Goal: Information Seeking & Learning: Understand process/instructions

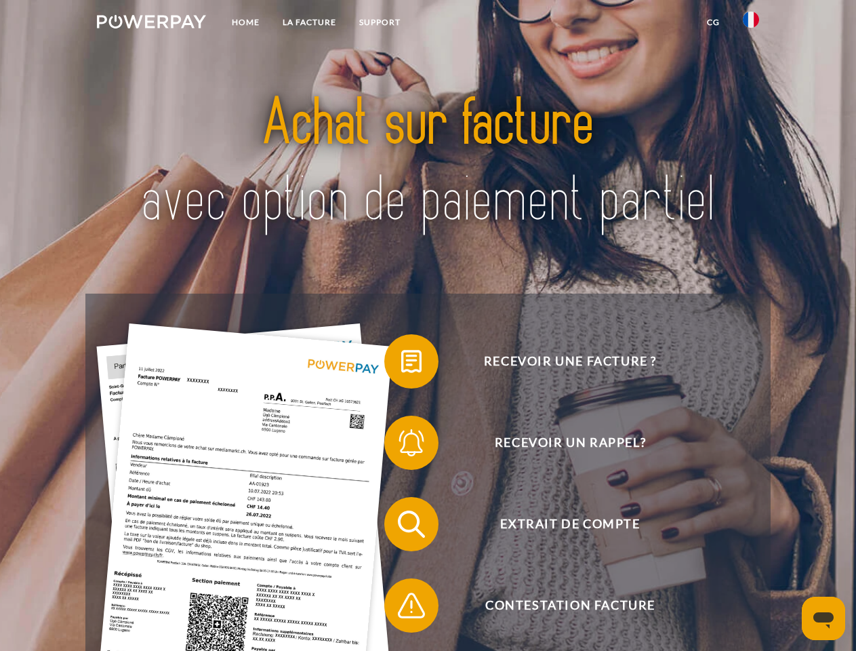
click at [151, 24] on img at bounding box center [151, 22] width 109 height 14
click at [751, 24] on img at bounding box center [751, 20] width 16 height 16
click at [713, 22] on link "CG" at bounding box center [713, 22] width 36 height 24
click at [401, 364] on span at bounding box center [391, 361] width 68 height 68
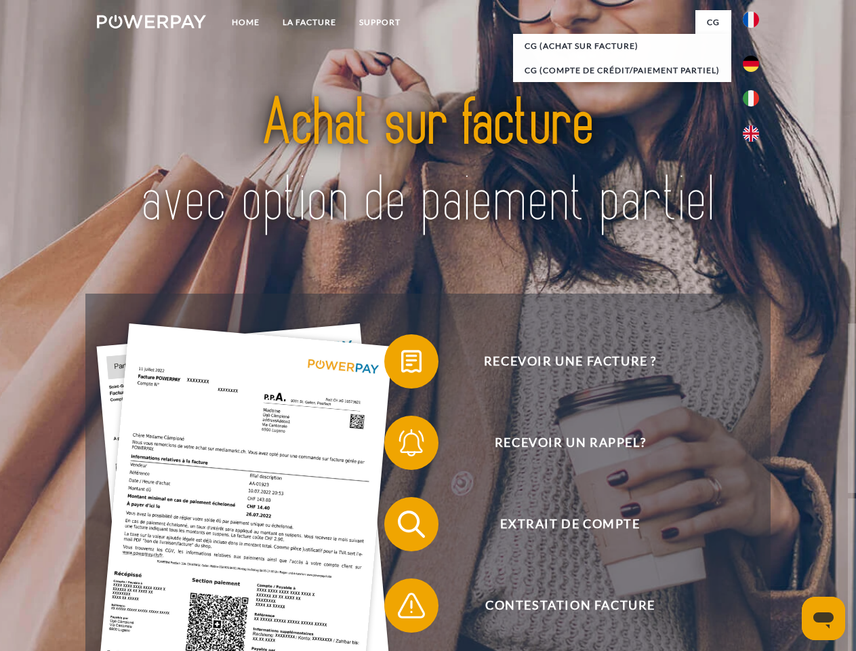
click at [401, 445] on span at bounding box center [391, 443] width 68 height 68
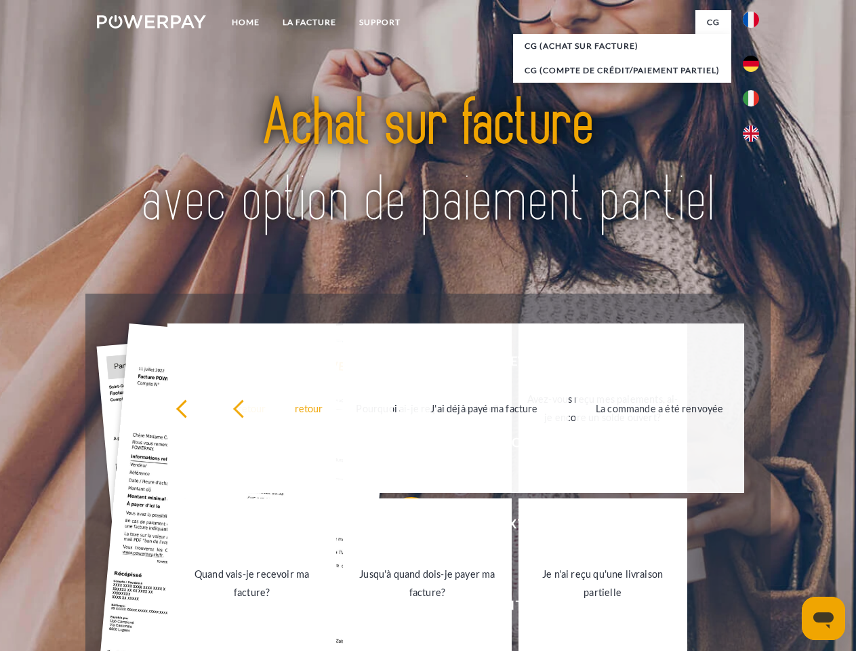
click at [401, 527] on link "Jusqu'à quand dois-je payer ma facture?" at bounding box center [427, 582] width 169 height 169
click at [401, 608] on span at bounding box center [391, 605] width 68 height 68
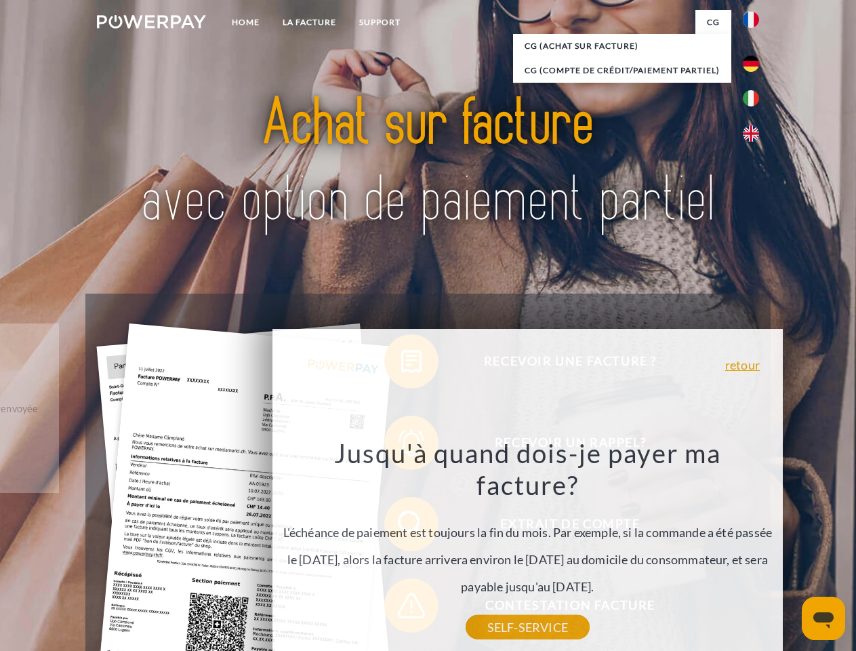
click at [824, 618] on icon "Ouvrir la fenêtre de messagerie" at bounding box center [823, 620] width 20 height 16
